Goal: Task Accomplishment & Management: Use online tool/utility

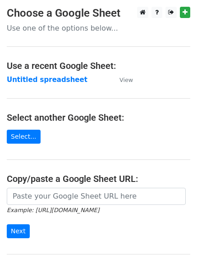
click at [39, 76] on strong "Untitled spreadsheet" at bounding box center [47, 80] width 81 height 8
click at [57, 83] on strong "Untitled spreadsheet" at bounding box center [47, 80] width 81 height 8
click at [56, 83] on strong "Untitled spreadsheet" at bounding box center [47, 80] width 81 height 8
click at [54, 78] on strong "Untitled spreadsheet" at bounding box center [47, 80] width 81 height 8
click at [52, 77] on strong "Untitled spreadsheet" at bounding box center [47, 80] width 81 height 8
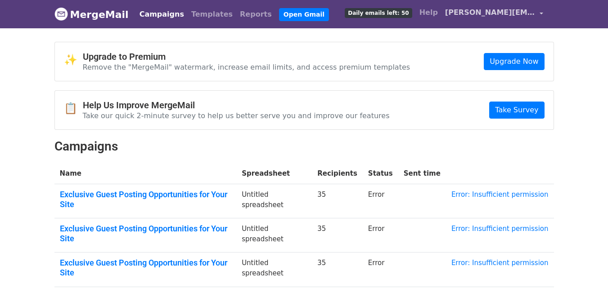
click at [479, 10] on span "evelina.linkbuilding@gmail.com" at bounding box center [490, 12] width 90 height 11
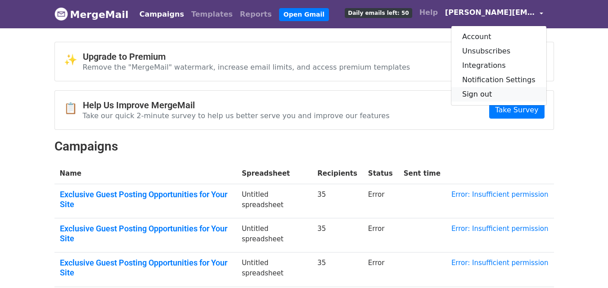
click at [491, 95] on link "Sign out" at bounding box center [498, 94] width 95 height 14
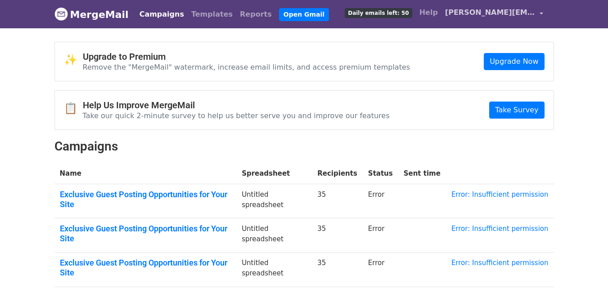
click at [482, 14] on span "evelina.linkbuilding@gmail.com" at bounding box center [490, 12] width 90 height 11
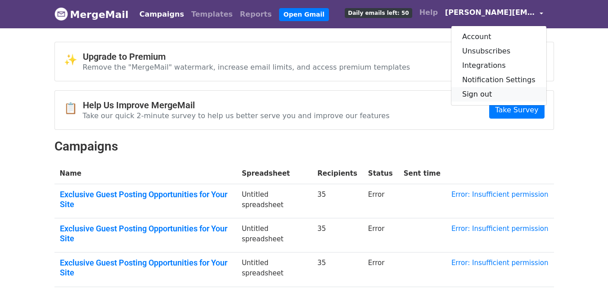
click at [476, 95] on link "Sign out" at bounding box center [498, 94] width 95 height 14
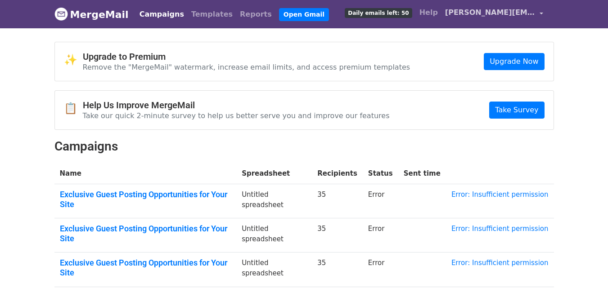
click at [512, 8] on span "[PERSON_NAME][EMAIL_ADDRESS][DOMAIN_NAME]" at bounding box center [490, 12] width 90 height 11
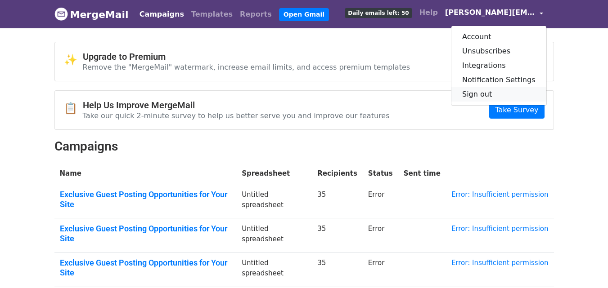
click at [500, 91] on link "Sign out" at bounding box center [498, 94] width 95 height 14
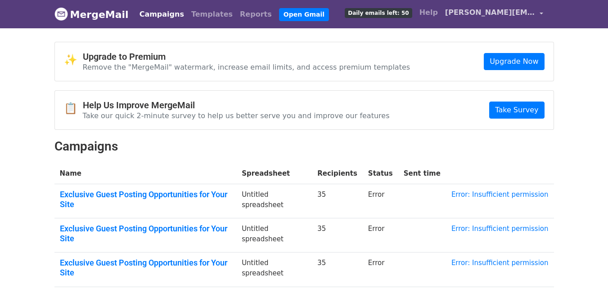
click at [476, 13] on span "[PERSON_NAME][EMAIL_ADDRESS][DOMAIN_NAME]" at bounding box center [490, 12] width 90 height 11
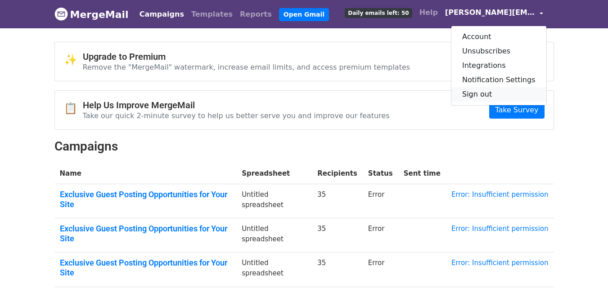
click at [477, 92] on link "Sign out" at bounding box center [498, 94] width 95 height 14
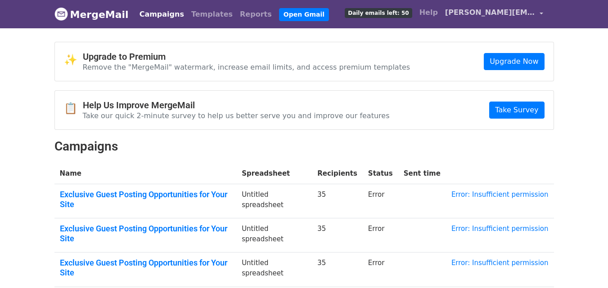
click at [456, 13] on span "[PERSON_NAME][EMAIL_ADDRESS][DOMAIN_NAME]" at bounding box center [490, 12] width 90 height 11
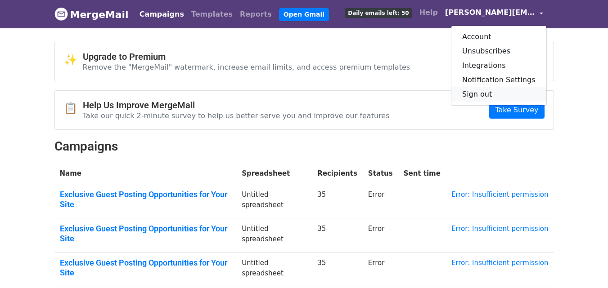
click at [484, 89] on link "Sign out" at bounding box center [498, 94] width 95 height 14
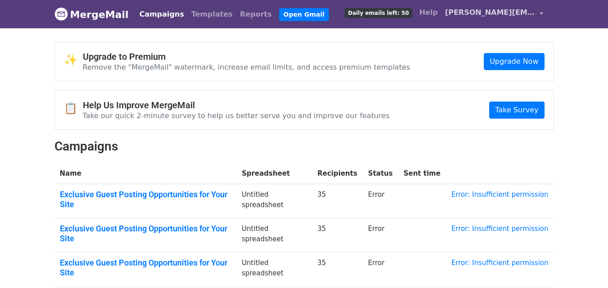
click at [499, 13] on span "[PERSON_NAME][EMAIL_ADDRESS][DOMAIN_NAME]" at bounding box center [490, 12] width 90 height 11
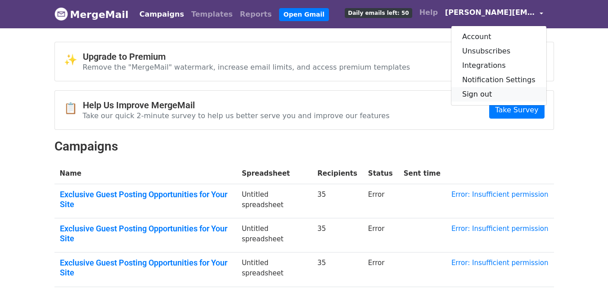
click at [493, 92] on link "Sign out" at bounding box center [498, 94] width 95 height 14
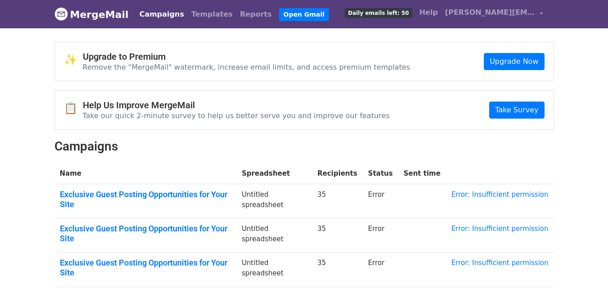
click at [546, 148] on h2 "Campaigns" at bounding box center [303, 146] width 499 height 15
click at [475, 15] on span "evelina.linkbuilding@gmail.com" at bounding box center [490, 12] width 90 height 11
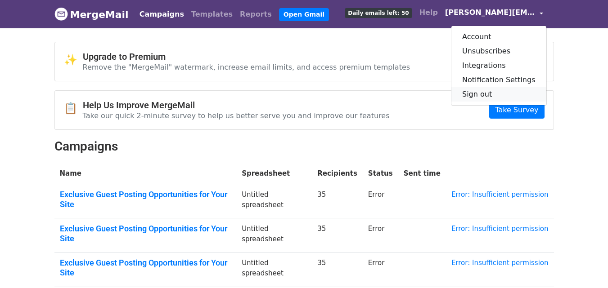
click at [475, 92] on link "Sign out" at bounding box center [498, 94] width 95 height 14
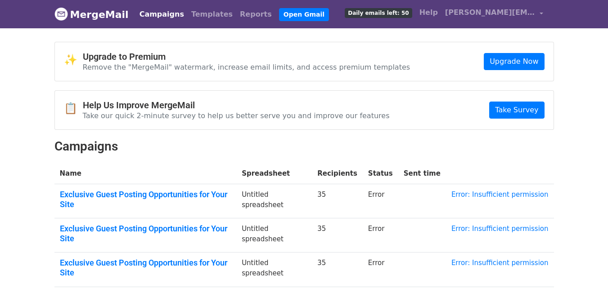
click at [352, 148] on h2 "Campaigns" at bounding box center [303, 146] width 499 height 15
click at [499, 16] on span "[PERSON_NAME][EMAIL_ADDRESS][DOMAIN_NAME]" at bounding box center [490, 12] width 90 height 11
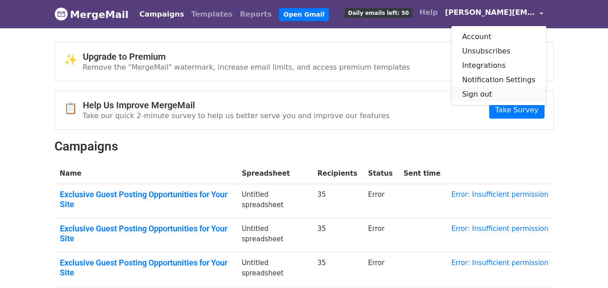
click at [490, 96] on link "Sign out" at bounding box center [498, 94] width 95 height 14
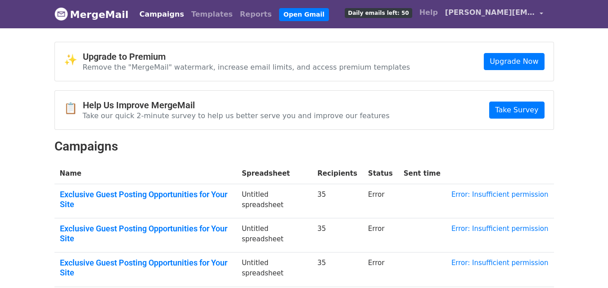
click at [462, 14] on span "[PERSON_NAME][EMAIL_ADDRESS][DOMAIN_NAME]" at bounding box center [490, 12] width 90 height 11
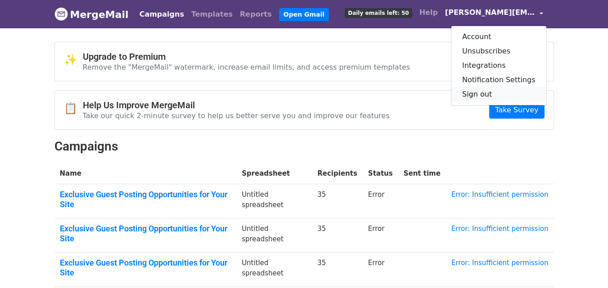
click at [472, 93] on link "Sign out" at bounding box center [498, 94] width 95 height 14
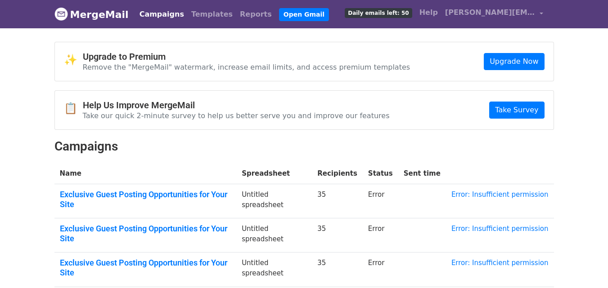
click at [482, 10] on span "[PERSON_NAME][EMAIL_ADDRESS][DOMAIN_NAME]" at bounding box center [490, 12] width 90 height 11
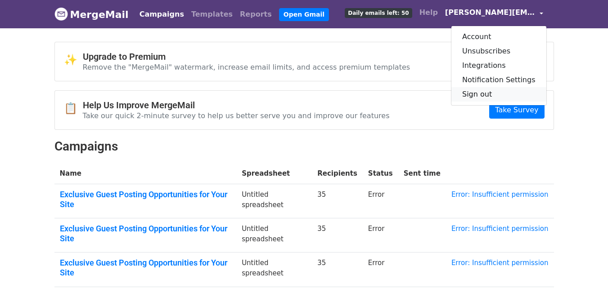
click at [478, 93] on link "Sign out" at bounding box center [498, 94] width 95 height 14
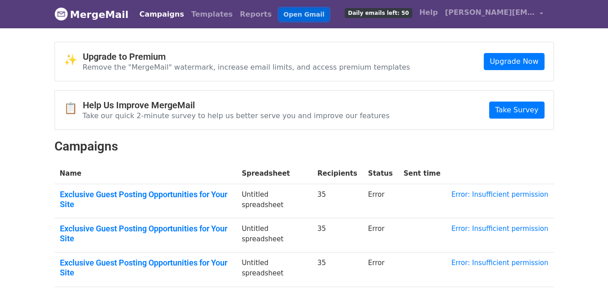
click at [279, 15] on link "Open Gmail" at bounding box center [304, 14] width 50 height 13
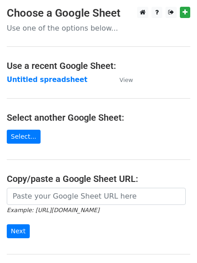
click at [64, 85] on main "Choose a Google Sheet Use one of the options below... Use a recent Google Sheet…" at bounding box center [98, 146] width 197 height 279
click at [72, 79] on strong "Untitled spreadsheet" at bounding box center [47, 80] width 81 height 8
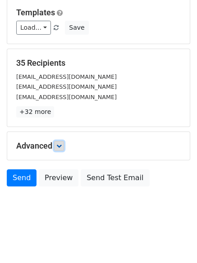
click at [62, 147] on icon at bounding box center [58, 145] width 5 height 5
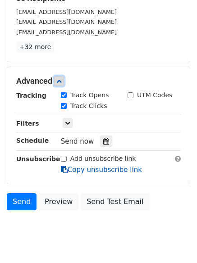
scroll to position [153, 0]
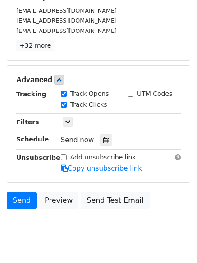
drag, startPoint x: 103, startPoint y: 145, endPoint x: 90, endPoint y: 144, distance: 13.1
click at [103, 145] on div at bounding box center [106, 140] width 12 height 12
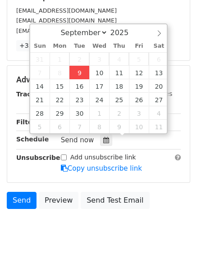
type input "[DATE] 12:00"
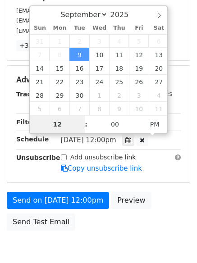
type input "4"
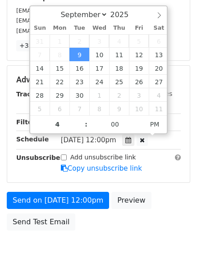
type input "[DATE] 16:00"
click at [91, 250] on body "New Campaign Daily emails left: 50 Google Sheet: Untitled spreadsheet Variables…" at bounding box center [98, 62] width 197 height 417
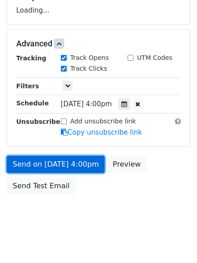
click at [81, 156] on link "Send on [DATE] 4:00pm" at bounding box center [56, 164] width 98 height 17
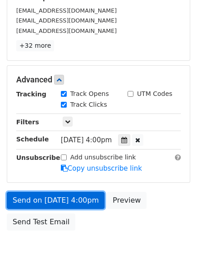
click at [69, 198] on link "Send on [DATE] 4:00pm" at bounding box center [56, 200] width 98 height 17
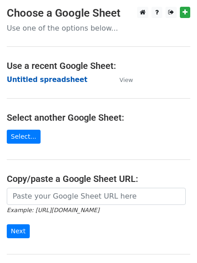
click at [69, 78] on strong "Untitled spreadsheet" at bounding box center [47, 80] width 81 height 8
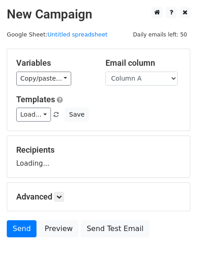
select select "Column B"
click at [105, 72] on select "Column A Column B Column C Column D" at bounding box center [141, 79] width 72 height 14
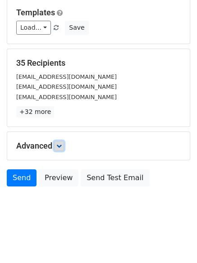
click at [63, 149] on link at bounding box center [59, 146] width 10 height 10
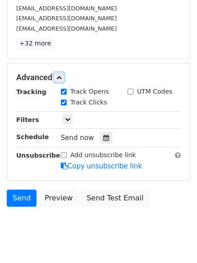
scroll to position [161, 0]
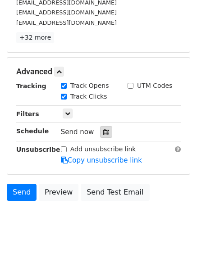
click at [103, 131] on icon at bounding box center [106, 132] width 6 height 6
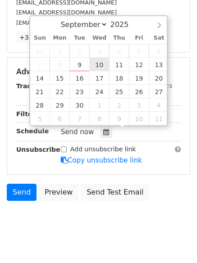
type input "[DATE] 12:00"
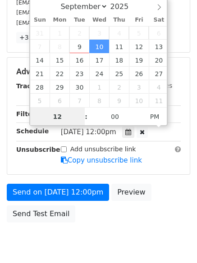
scroll to position [0, 0]
type input "5"
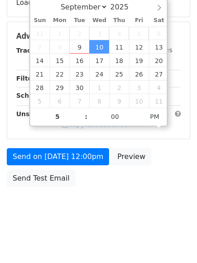
type input "[DATE] 17:00"
click at [96, 195] on body "New Campaign Daily emails left: 50 Google Sheet: Untitled spreadsheet Variables…" at bounding box center [98, 36] width 197 height 381
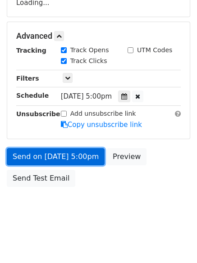
click at [82, 155] on link "Send on Sep 10 at 5:00pm" at bounding box center [56, 156] width 98 height 17
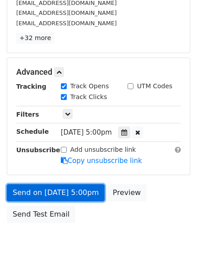
click at [88, 189] on link "Send on Sep 10 at 5:00pm" at bounding box center [56, 192] width 98 height 17
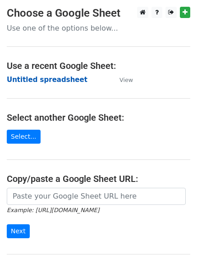
click at [62, 80] on strong "Untitled spreadsheet" at bounding box center [47, 80] width 81 height 8
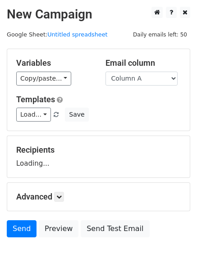
click at [138, 87] on div "Variables Copy/paste... {{Column A}} {{Column B}} {{Column C}} {{Column D}} Ema…" at bounding box center [98, 89] width 182 height 81
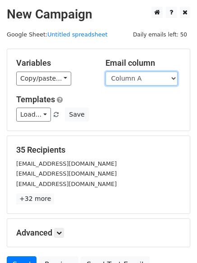
click at [139, 81] on select "Column A Column B Column C Column D" at bounding box center [141, 79] width 72 height 14
select select "Column C"
click at [105, 72] on select "Column A Column B Column C Column D" at bounding box center [141, 79] width 72 height 14
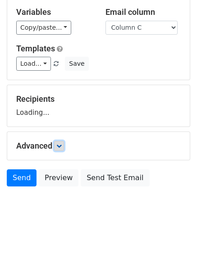
click at [60, 142] on link at bounding box center [59, 146] width 10 height 10
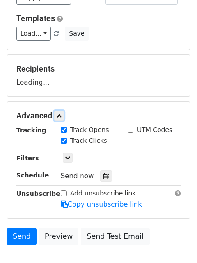
scroll to position [133, 0]
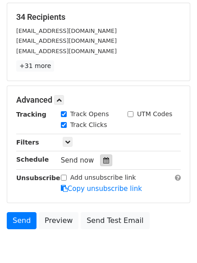
click at [103, 160] on icon at bounding box center [106, 160] width 6 height 6
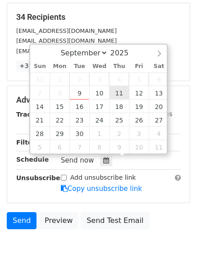
type input "2025-09-11 12:00"
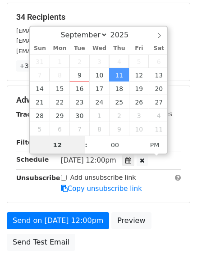
scroll to position [0, 0]
type input "6"
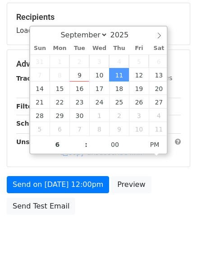
type input "2025-09-11 18:00"
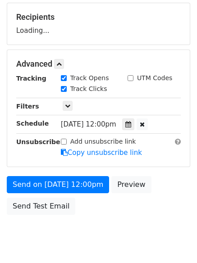
click at [121, 225] on body "New Campaign Daily emails left: 50 Google Sheet: Untitled spreadsheet Variables…" at bounding box center [98, 64] width 197 height 381
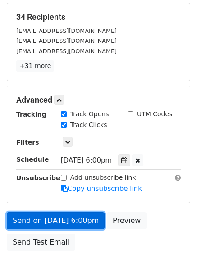
click at [79, 222] on link "Send on Sep 11 at 6:00pm" at bounding box center [56, 220] width 98 height 17
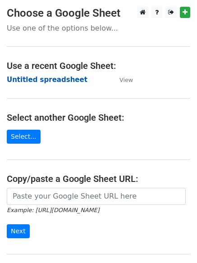
click at [51, 79] on strong "Untitled spreadsheet" at bounding box center [47, 80] width 81 height 8
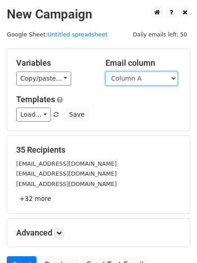
click at [171, 72] on select "Column A Column B Column C Column D" at bounding box center [141, 79] width 72 height 14
select select "Column D"
click at [105, 72] on select "Column A Column B Column C Column D" at bounding box center [141, 79] width 72 height 14
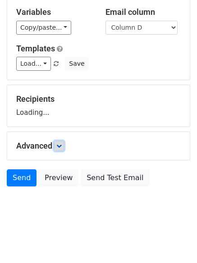
click at [64, 144] on link at bounding box center [59, 146] width 10 height 10
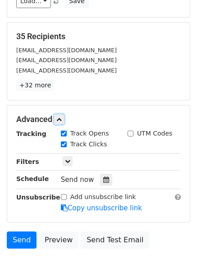
scroll to position [125, 0]
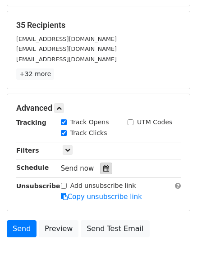
click at [103, 171] on icon at bounding box center [106, 168] width 6 height 6
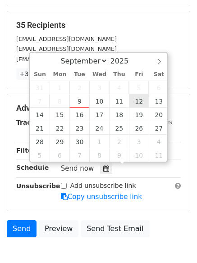
type input "[DATE] 12:00"
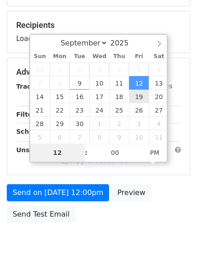
type input "7"
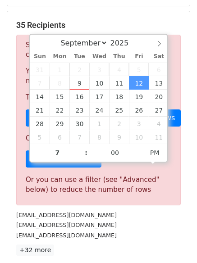
type input "[DATE] 19:00"
click at [126, 228] on div "[EMAIL_ADDRESS][DOMAIN_NAME]" at bounding box center [98, 225] width 178 height 10
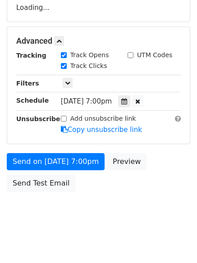
scroll to position [161, 0]
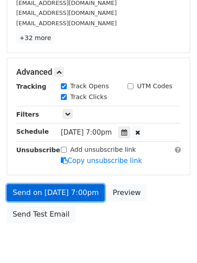
click at [76, 193] on link "Send on [DATE] 7:00pm" at bounding box center [56, 192] width 98 height 17
